Goal: Task Accomplishment & Management: Manage account settings

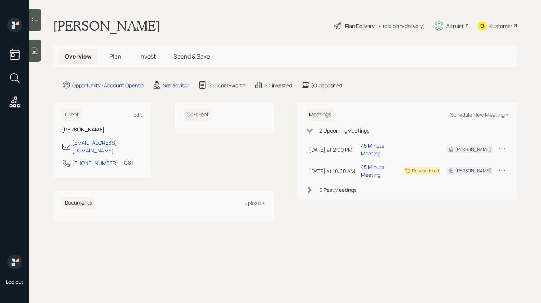
click at [154, 59] on span "Invest" at bounding box center [147, 56] width 17 height 8
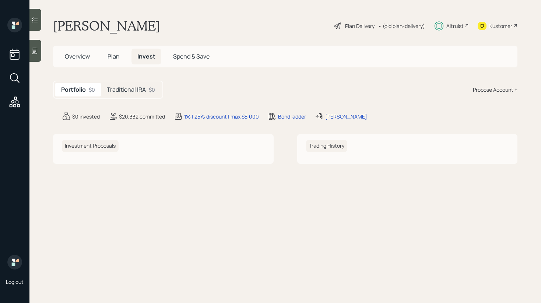
click at [109, 55] on span "Plan" at bounding box center [114, 56] width 12 height 8
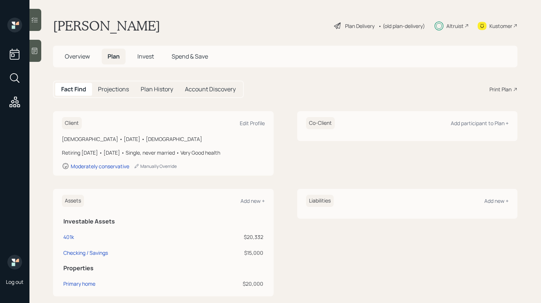
click at [90, 57] on span "Overview" at bounding box center [77, 56] width 25 height 8
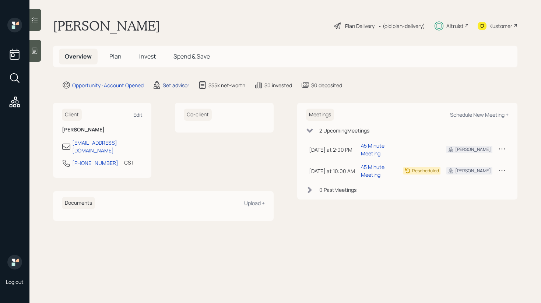
click at [176, 86] on div "Set advisor" at bounding box center [176, 85] width 27 height 8
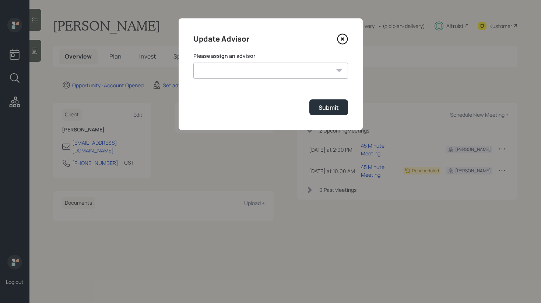
click at [251, 74] on select "[PERSON_NAME] [PERSON_NAME] End [PERSON_NAME] [PERSON_NAME] [PERSON_NAME] [PERS…" at bounding box center [270, 71] width 155 height 16
click at [342, 41] on icon at bounding box center [342, 39] width 11 height 11
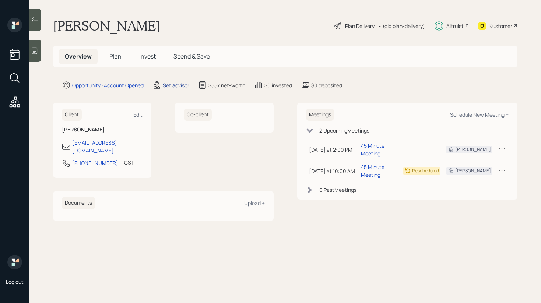
click at [171, 88] on div "Set advisor" at bounding box center [176, 85] width 27 height 8
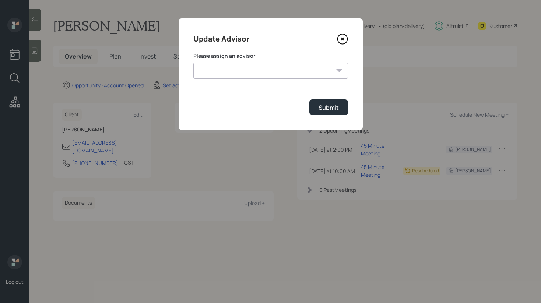
click at [315, 71] on select "[PERSON_NAME] [PERSON_NAME] End [PERSON_NAME] [PERSON_NAME] [PERSON_NAME] [PERS…" at bounding box center [270, 71] width 155 height 16
click at [346, 34] on icon at bounding box center [342, 39] width 11 height 11
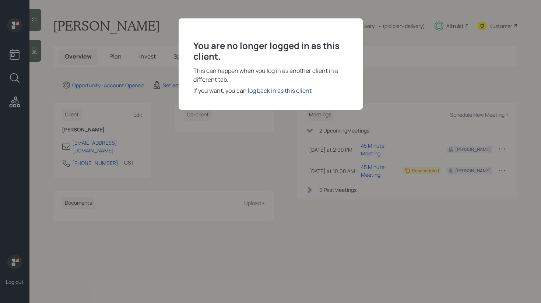
click at [267, 89] on div "log back in as this client" at bounding box center [280, 90] width 64 height 9
